Goal: Entertainment & Leisure: Consume media (video, audio)

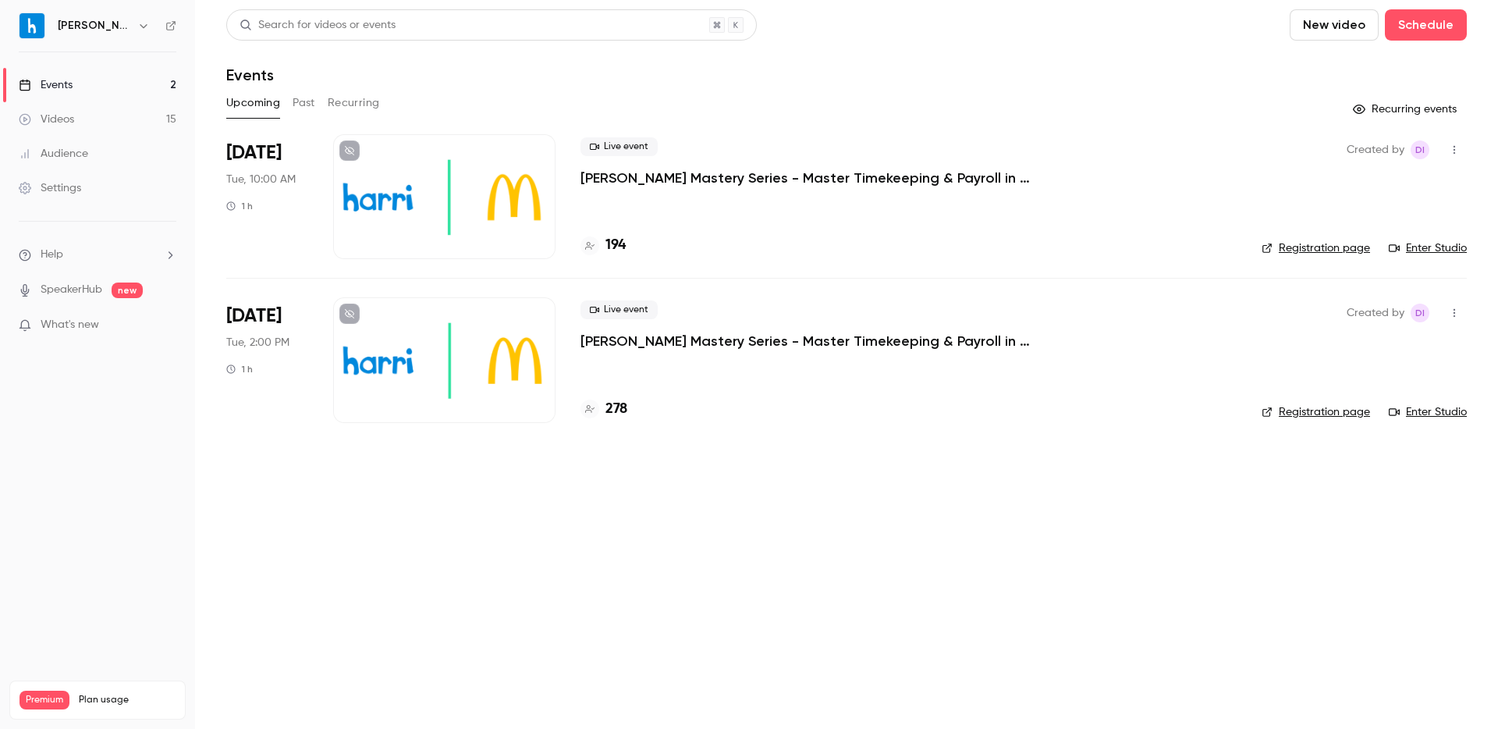
click at [1318, 560] on main "Search for videos or events New video Schedule Events Upcoming Past Recurring R…" at bounding box center [846, 364] width 1303 height 729
click at [715, 447] on main "Search for videos or events New video Schedule Events Upcoming Past Recurring R…" at bounding box center [846, 364] width 1303 height 729
click at [302, 97] on button "Past" at bounding box center [304, 103] width 23 height 25
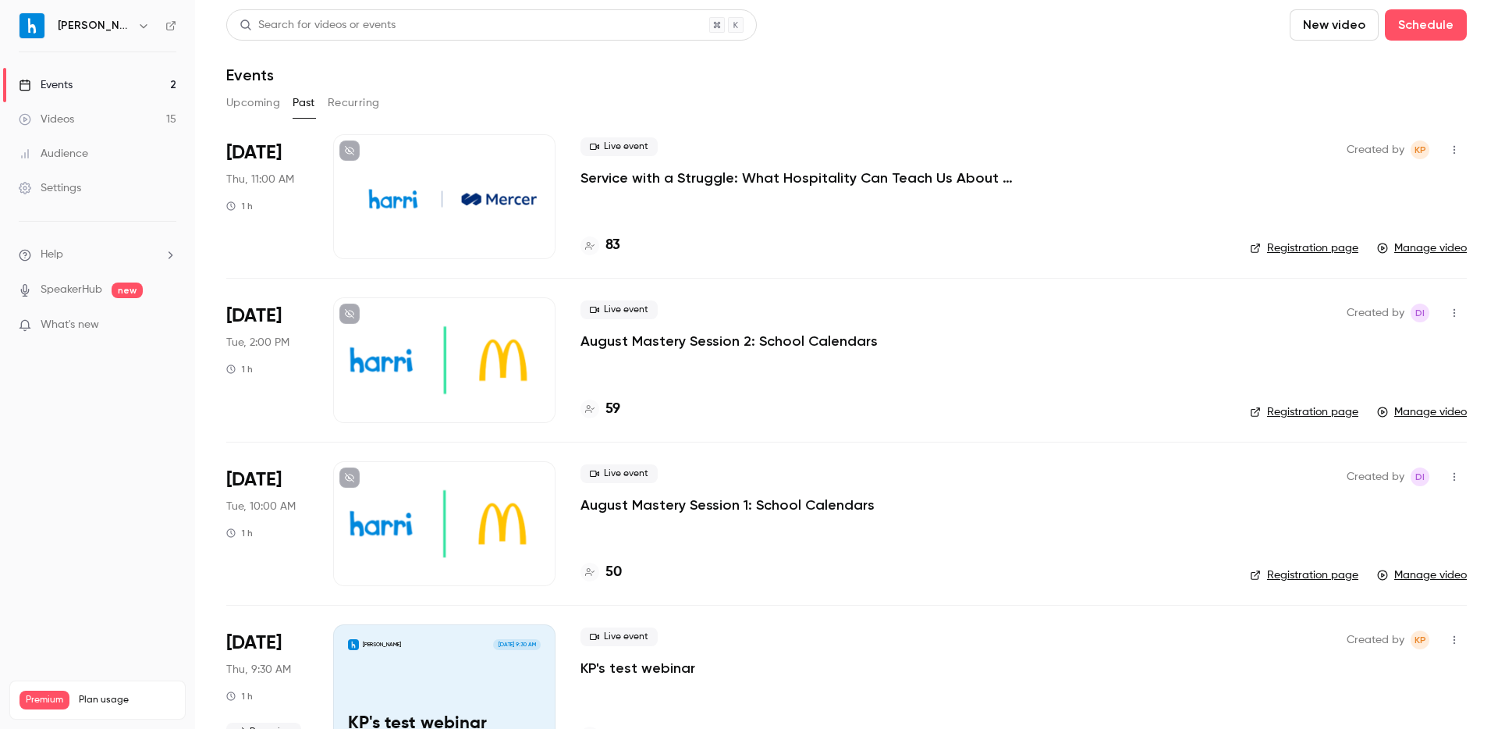
click at [889, 180] on p "Service with a Struggle: What Hospitality Can Teach Us About Supporting Frontli…" at bounding box center [815, 178] width 468 height 19
